Goal: Information Seeking & Learning: Learn about a topic

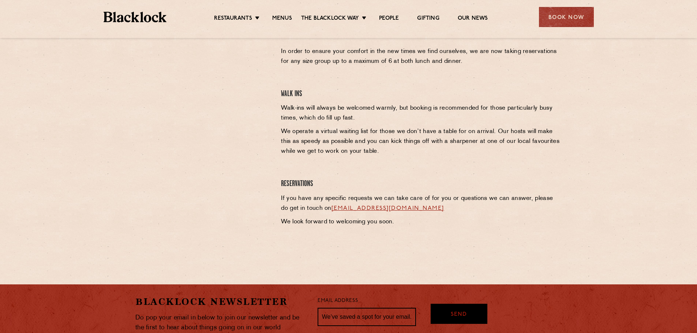
scroll to position [263, 0]
click at [414, 208] on link "cityreservations@theblacklock.com" at bounding box center [388, 208] width 113 height 6
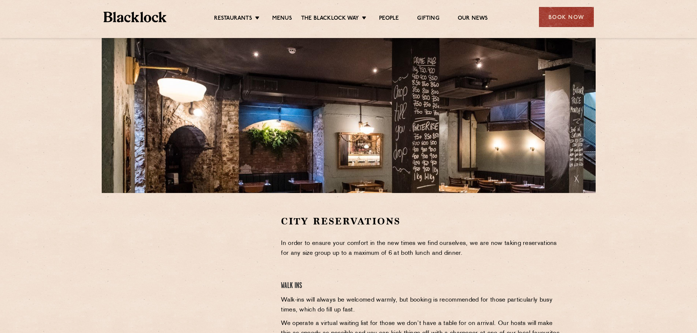
scroll to position [73, 0]
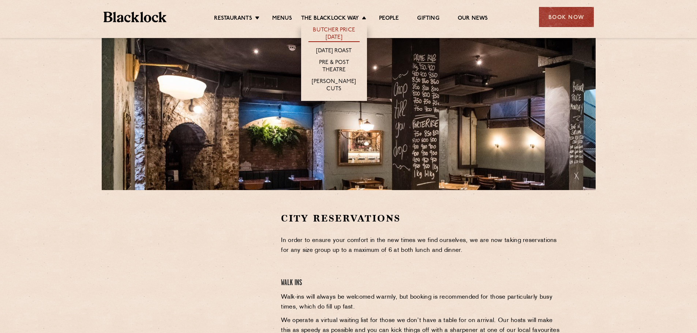
click at [336, 30] on link "Butcher Price [DATE]" at bounding box center [334, 34] width 51 height 15
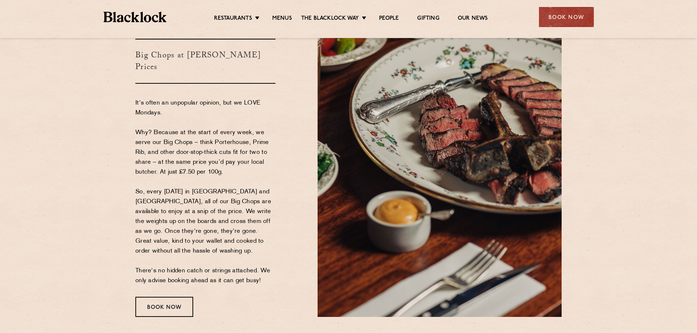
scroll to position [73, 0]
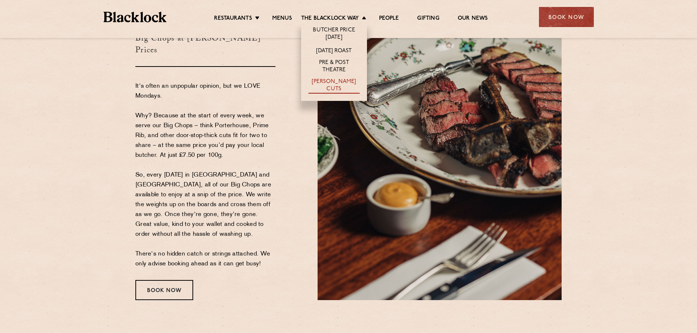
click at [326, 84] on link "[PERSON_NAME] Cuts" at bounding box center [334, 85] width 51 height 15
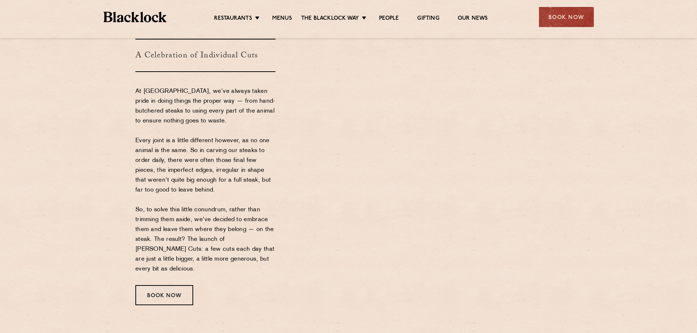
scroll to position [73, 0]
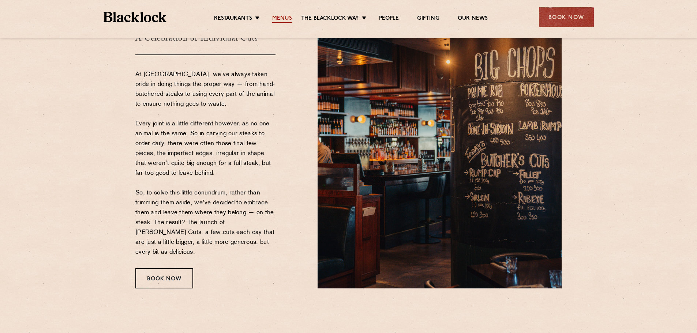
click at [281, 18] on link "Menus" at bounding box center [282, 19] width 20 height 8
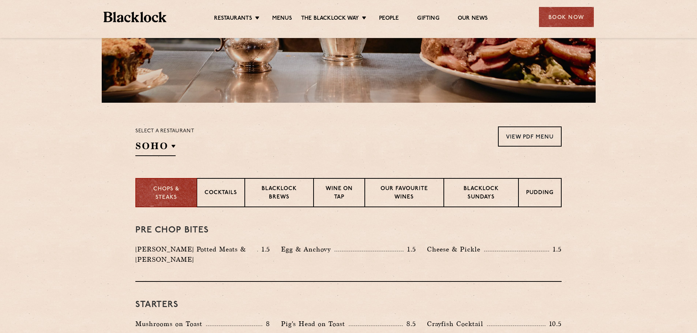
scroll to position [73, 0]
